Goal: Find specific page/section: Find specific page/section

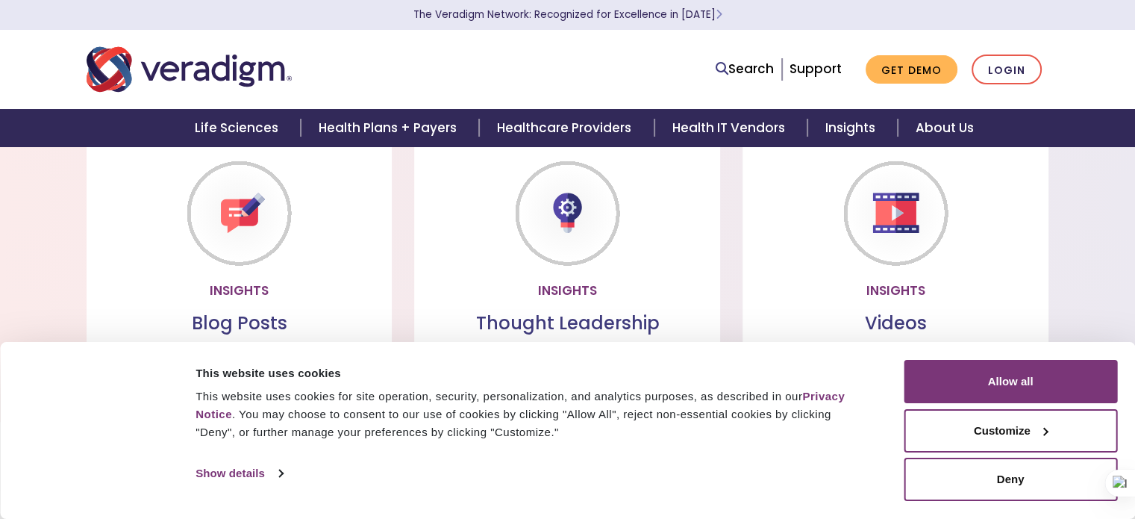
scroll to position [1086, 0]
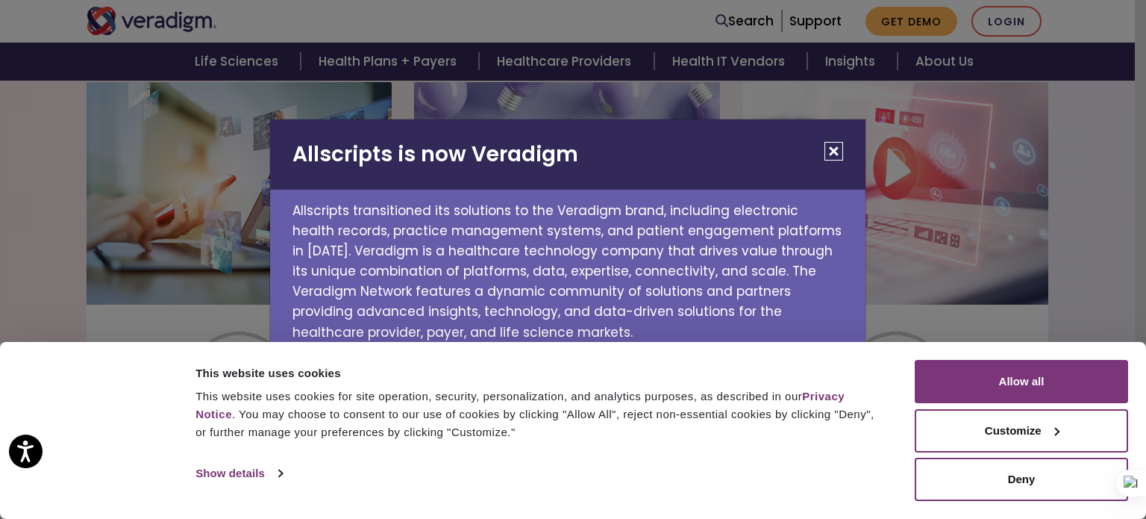
click at [831, 154] on button "Close" at bounding box center [834, 151] width 19 height 19
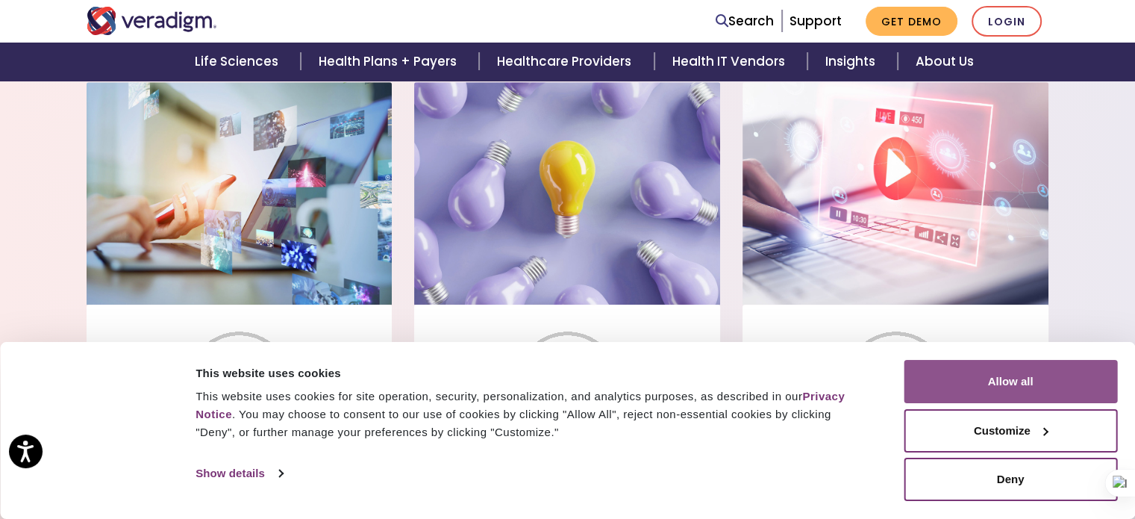
click at [964, 375] on button "Allow all" at bounding box center [1010, 381] width 213 height 43
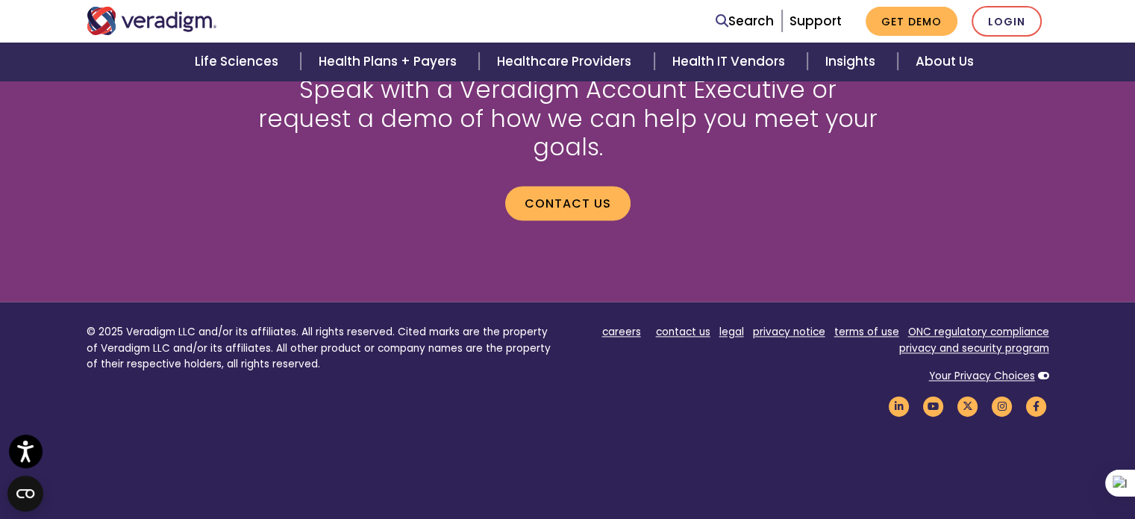
scroll to position [2042, 0]
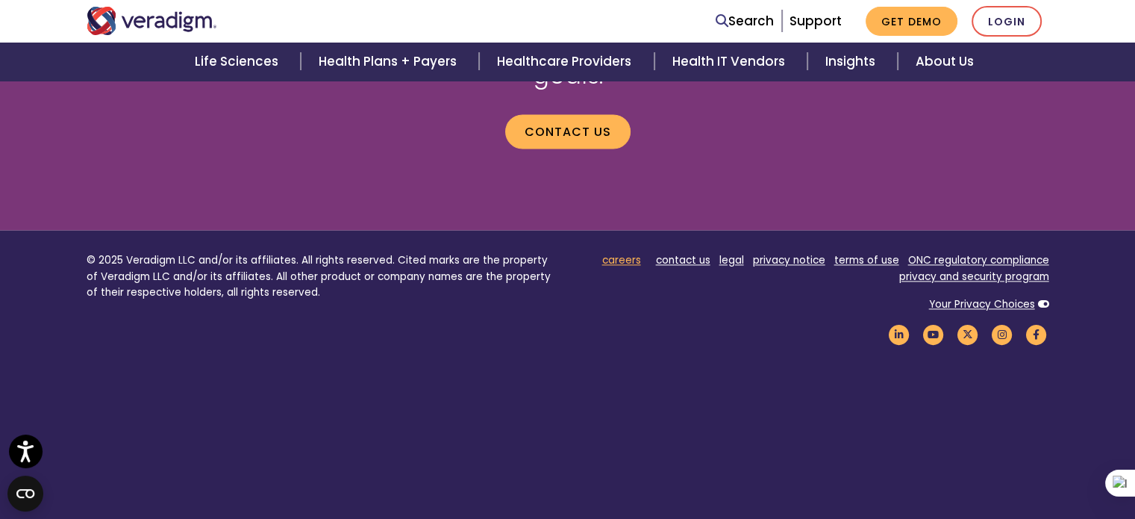
click at [637, 253] on link "careers" at bounding box center [621, 260] width 39 height 14
